Goal: Navigation & Orientation: Find specific page/section

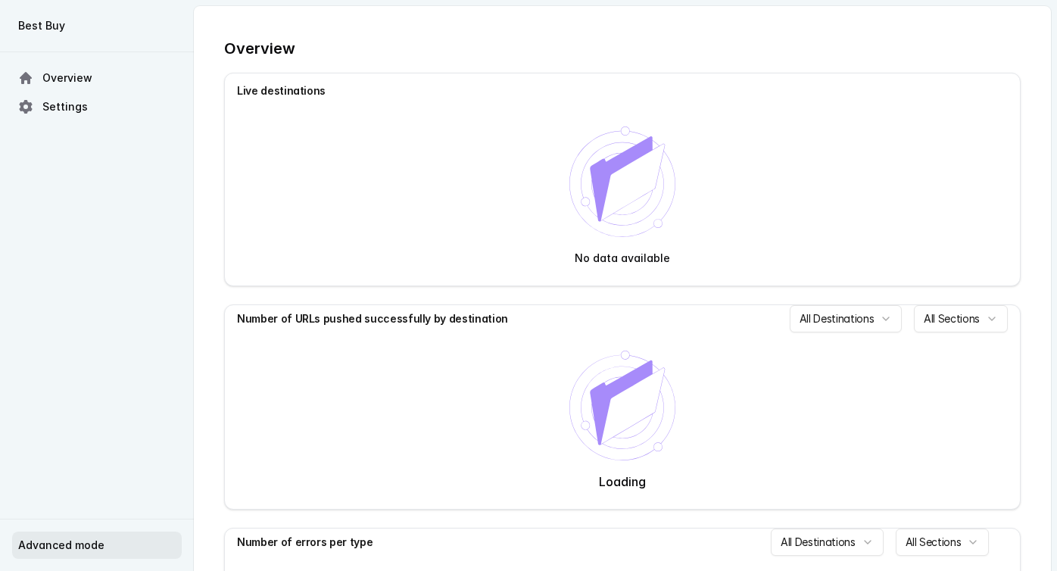
click at [88, 546] on span "Advanced mode" at bounding box center [61, 545] width 86 height 15
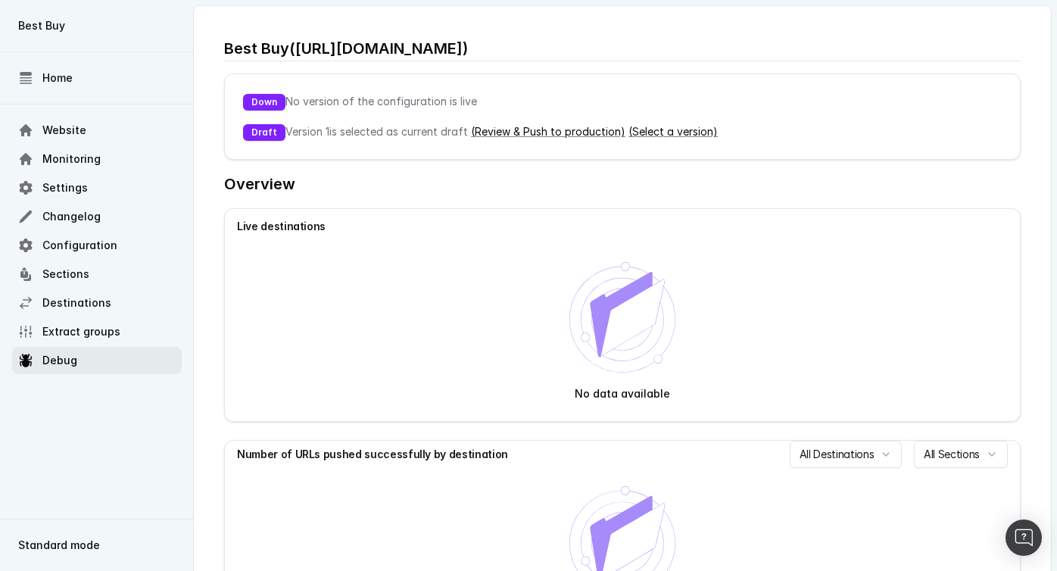
click at [56, 369] on link "Debug" at bounding box center [97, 360] width 170 height 27
